Goal: Transaction & Acquisition: Purchase product/service

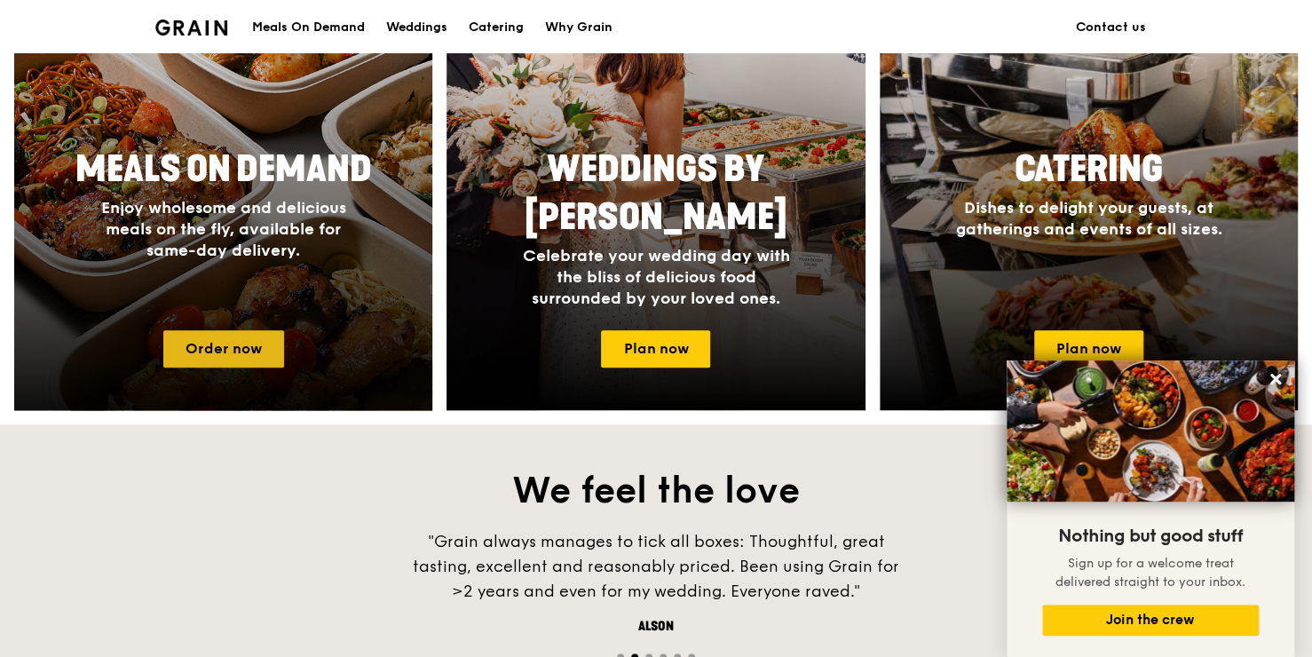
scroll to position [837, 0]
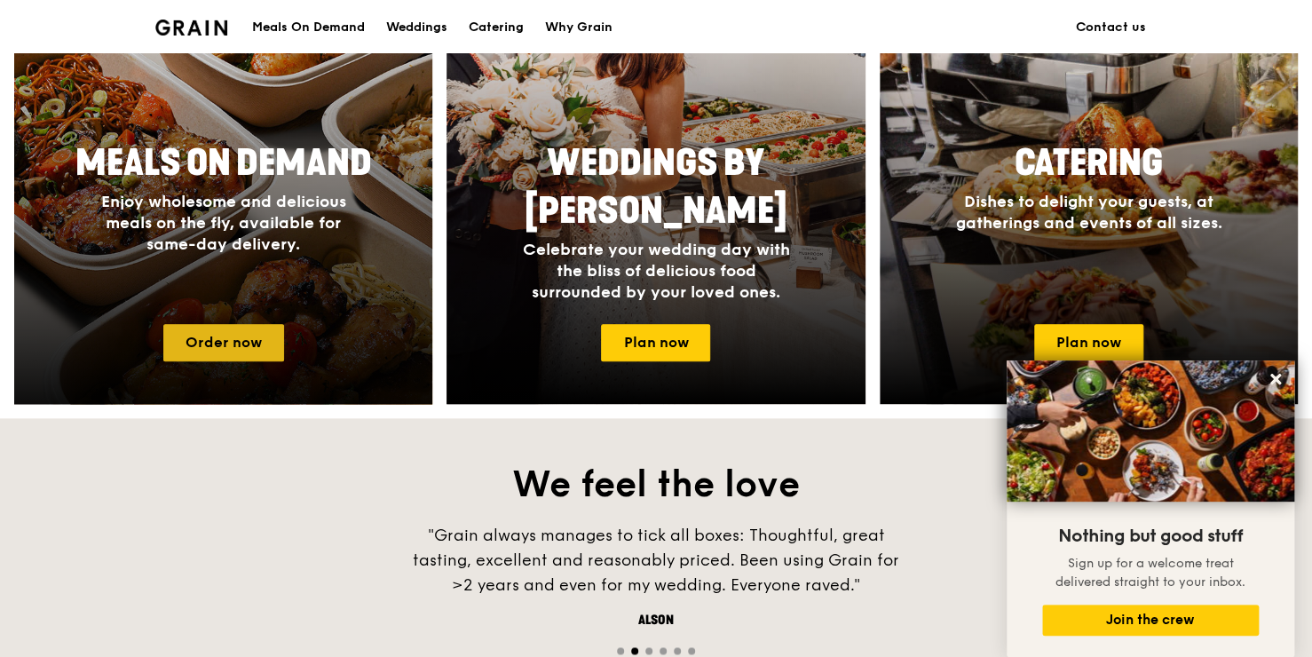
click at [208, 340] on link "Order now" at bounding box center [223, 342] width 121 height 37
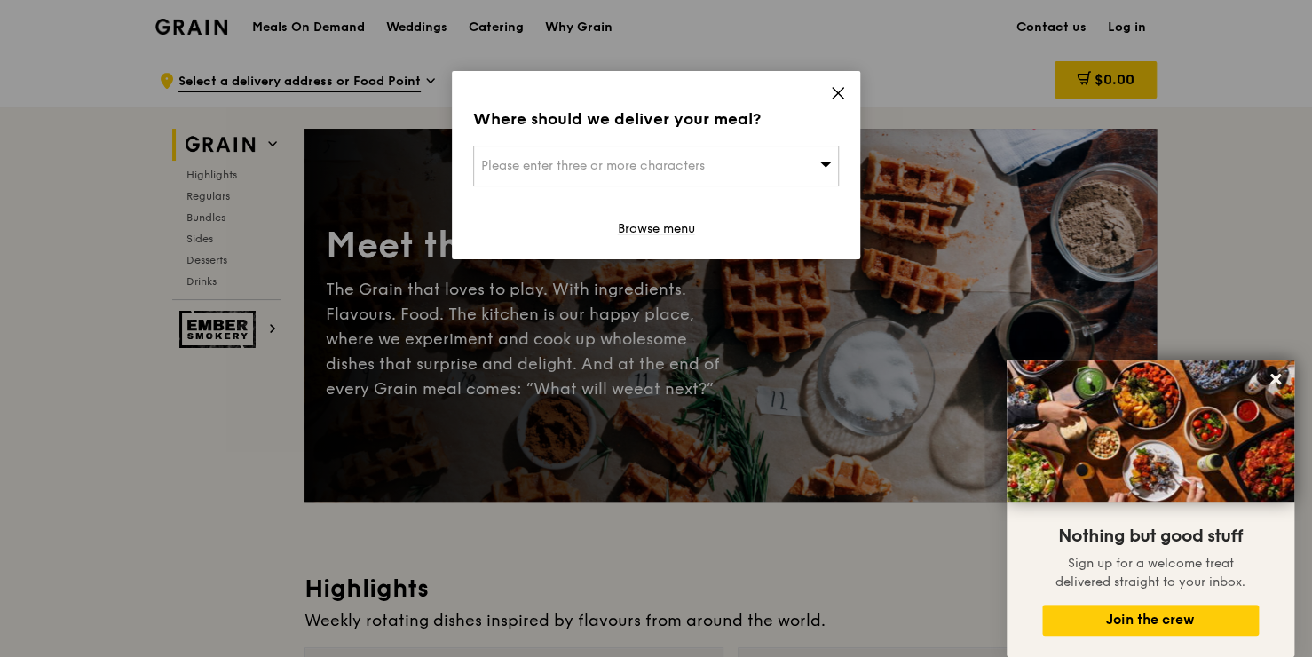
click at [1279, 383] on icon at bounding box center [1275, 379] width 11 height 11
click at [737, 160] on div "Please enter three or more characters" at bounding box center [656, 166] width 366 height 41
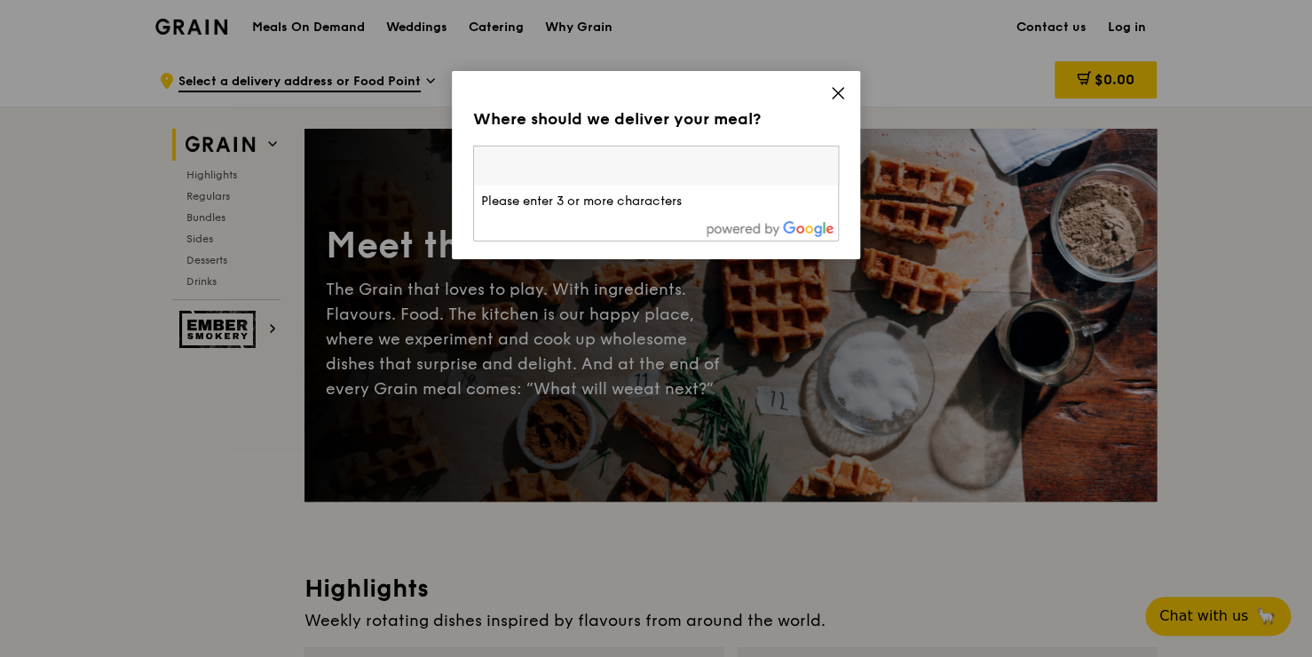
click at [643, 167] on input "search" at bounding box center [656, 165] width 364 height 39
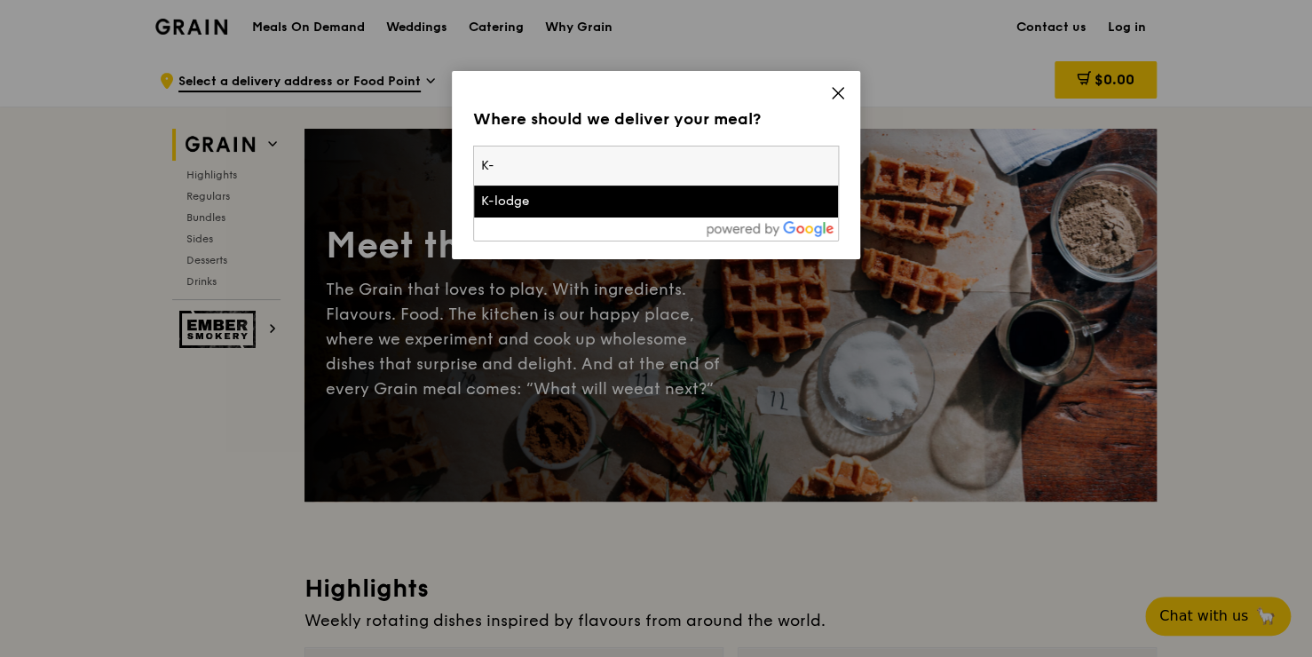
type input "K"
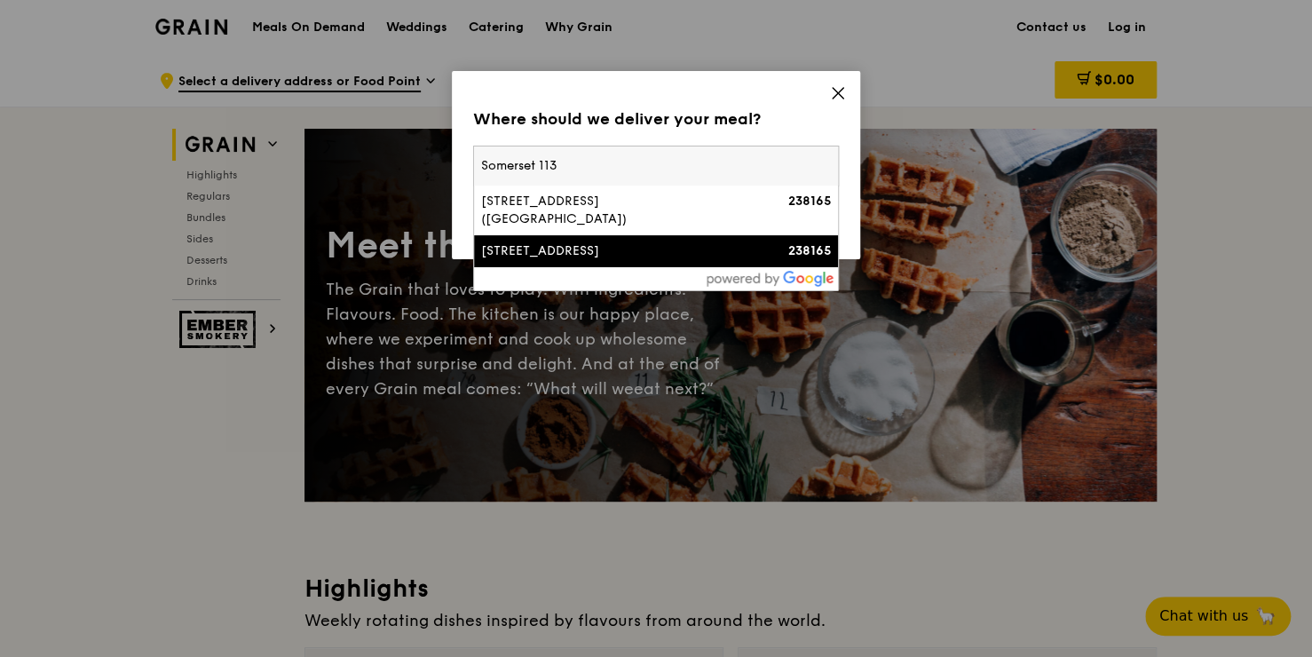
type input "Somerset 113"
click at [662, 242] on div "[STREET_ADDRESS]" at bounding box center [612, 251] width 263 height 18
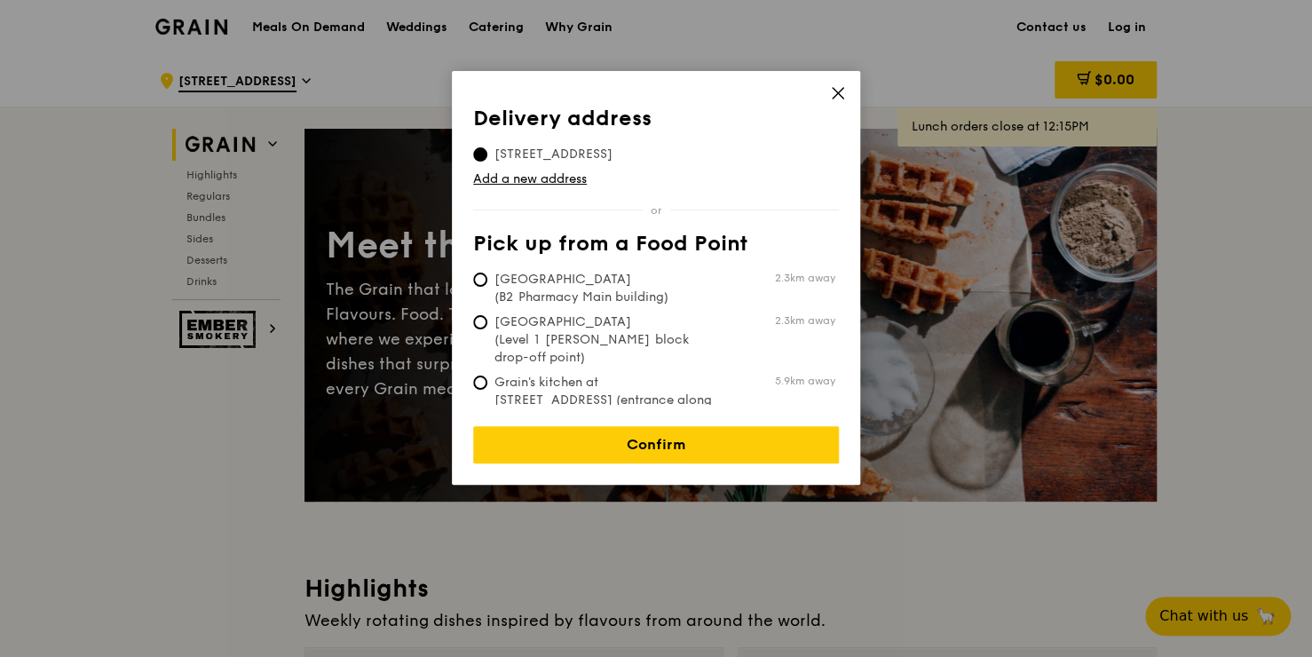
click at [841, 89] on icon at bounding box center [837, 93] width 11 height 11
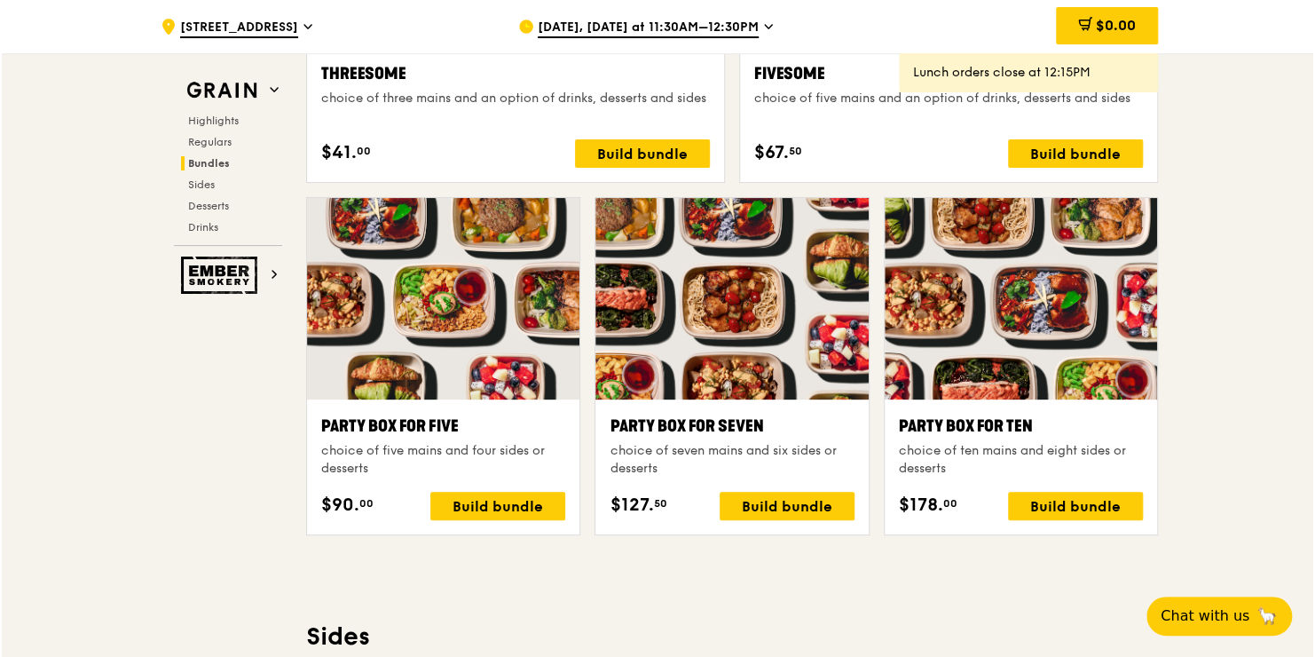
scroll to position [3404, 0]
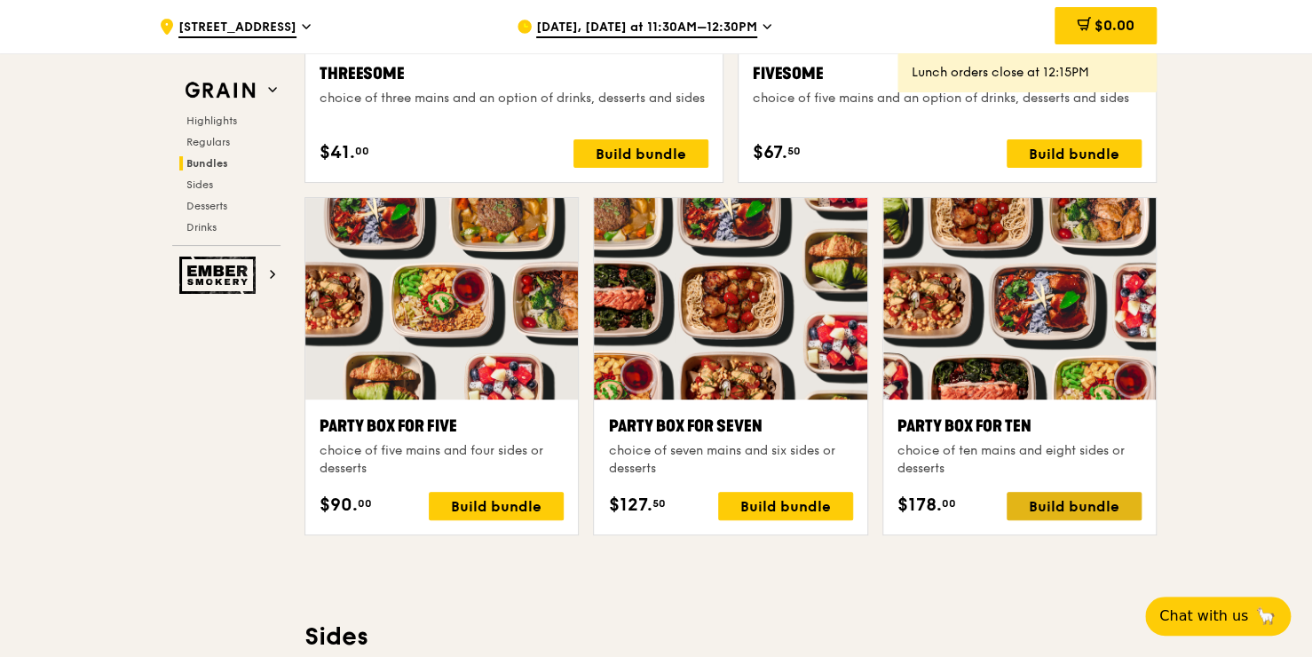
click at [1055, 497] on div "Build bundle" at bounding box center [1073, 506] width 135 height 28
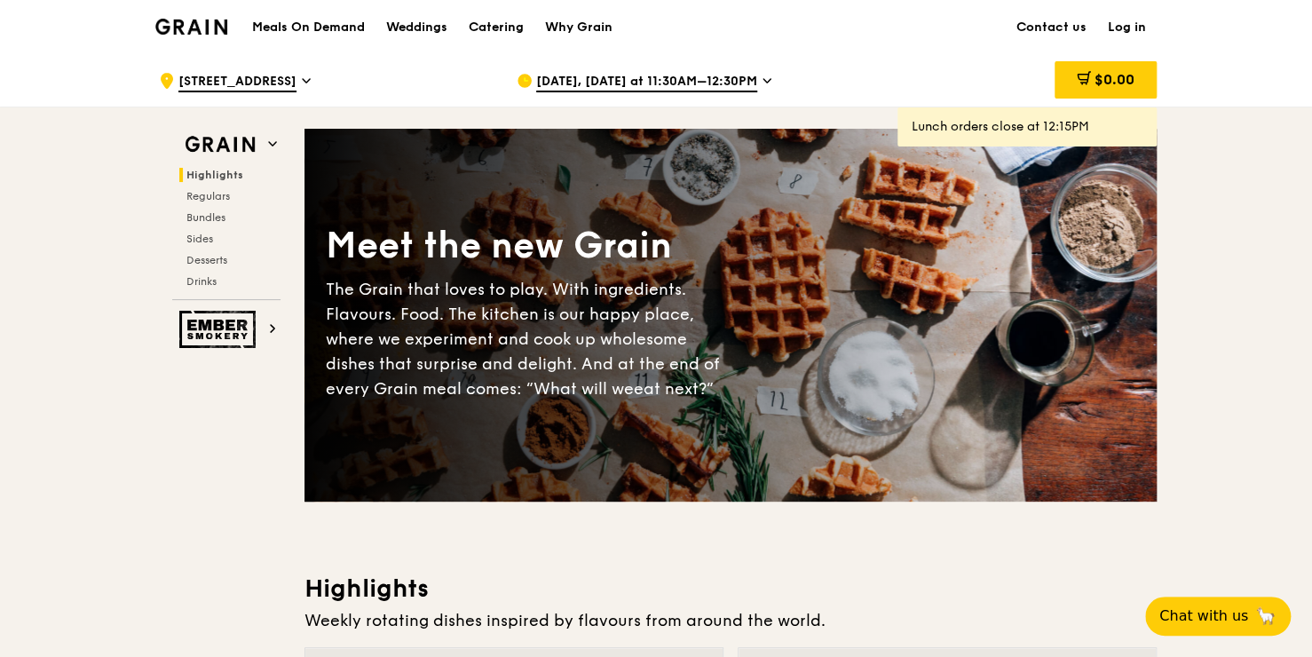
scroll to position [0, 0]
